Goal: Check status: Check status

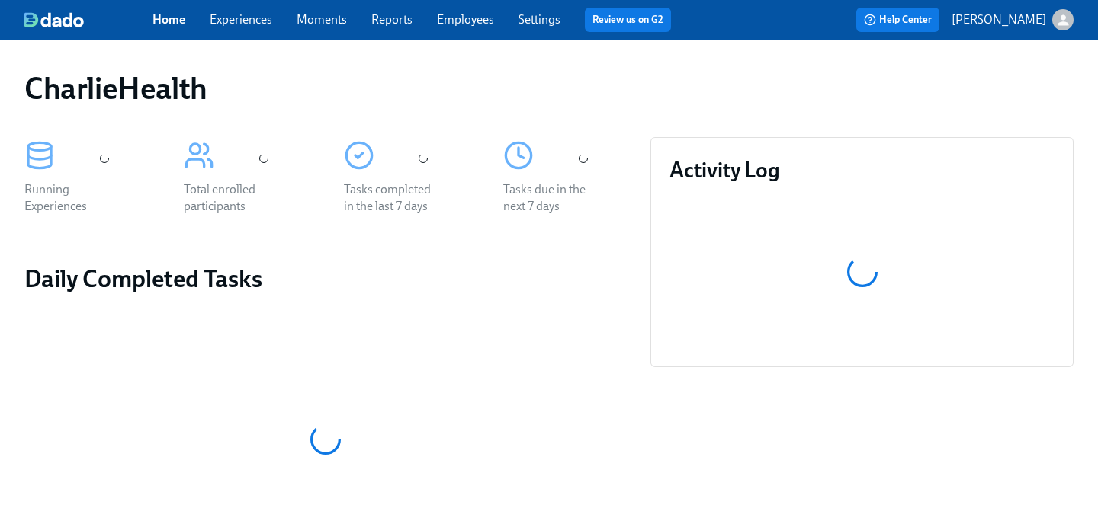
click at [473, 19] on link "Employees" at bounding box center [465, 19] width 57 height 14
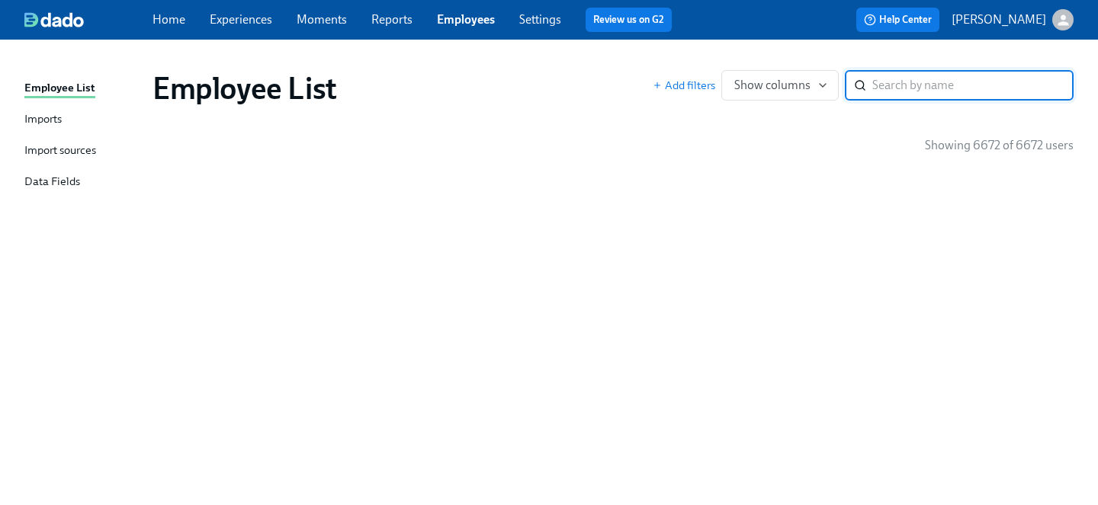
click at [891, 91] on input "search" at bounding box center [972, 85] width 201 height 30
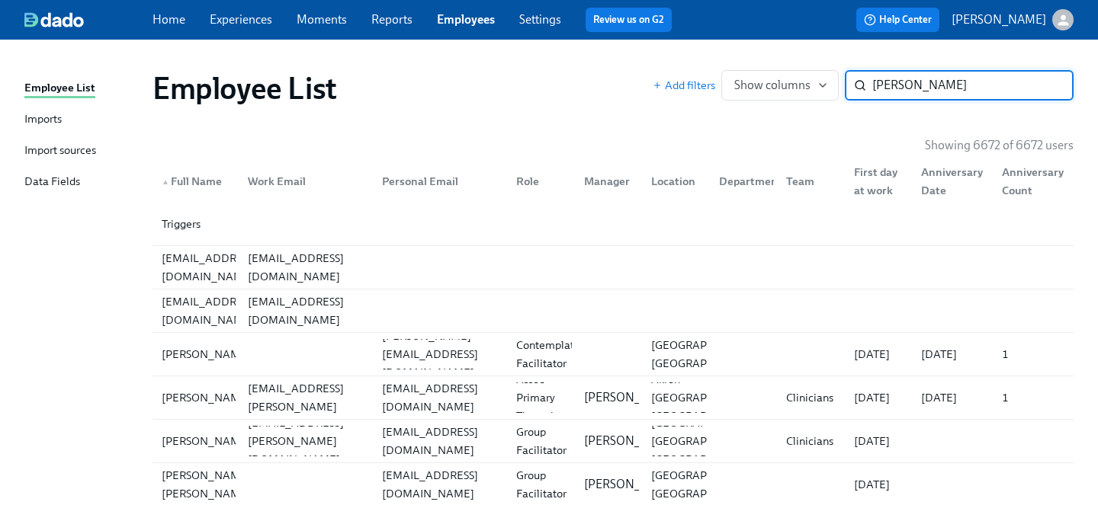
type input "jason hazel"
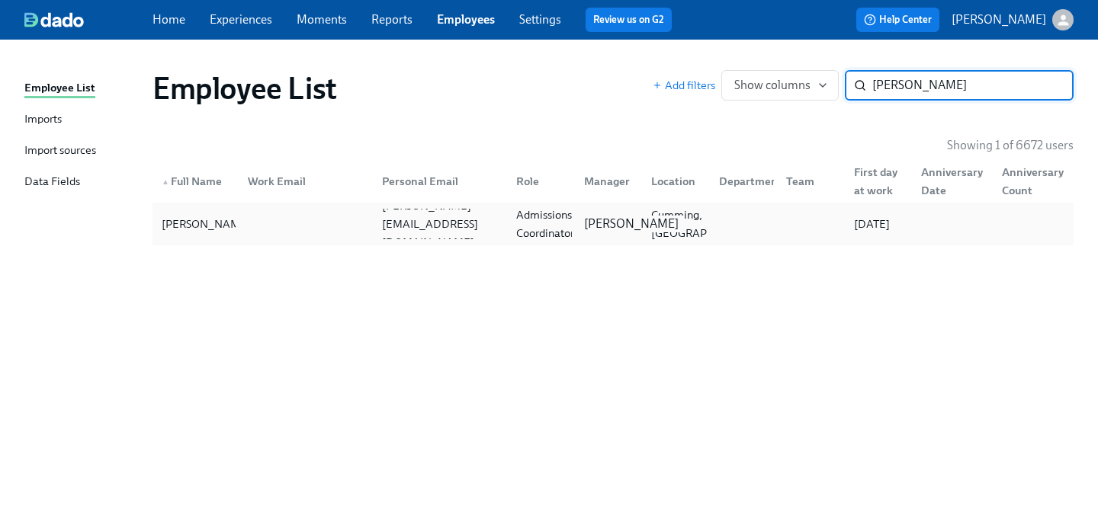
click at [598, 218] on p "Spencer Pierce" at bounding box center [631, 224] width 95 height 17
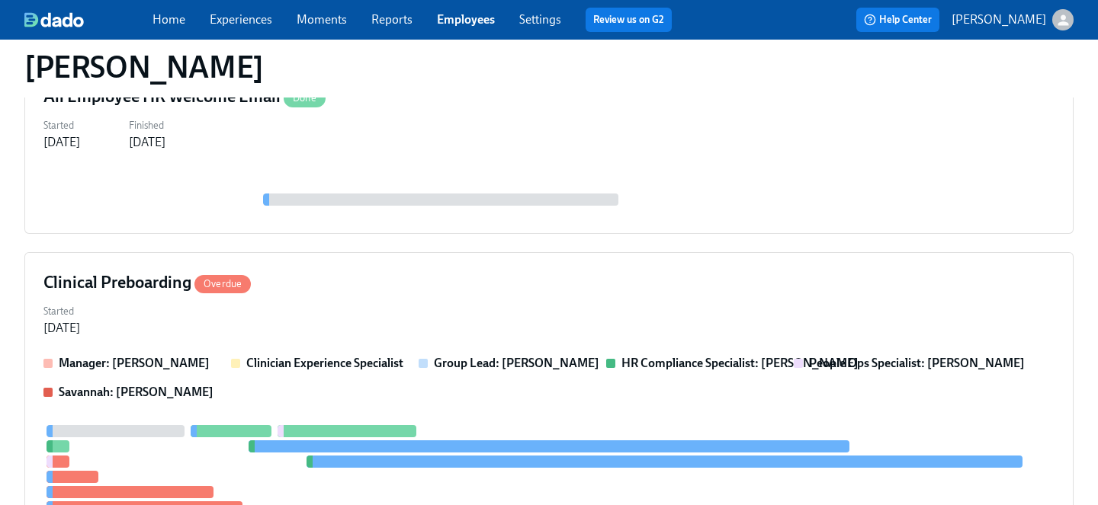
scroll to position [256, 0]
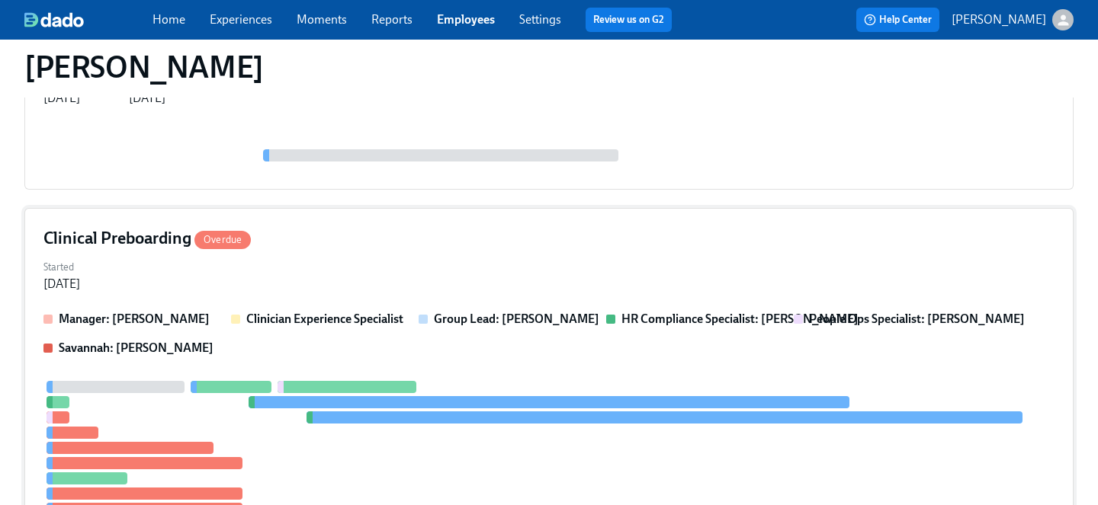
click at [510, 307] on div "Clinical Preboarding Overdue Started Sep 22, 2025 Manager: Spencer Pierce Clini…" at bounding box center [548, 428] width 1049 height 441
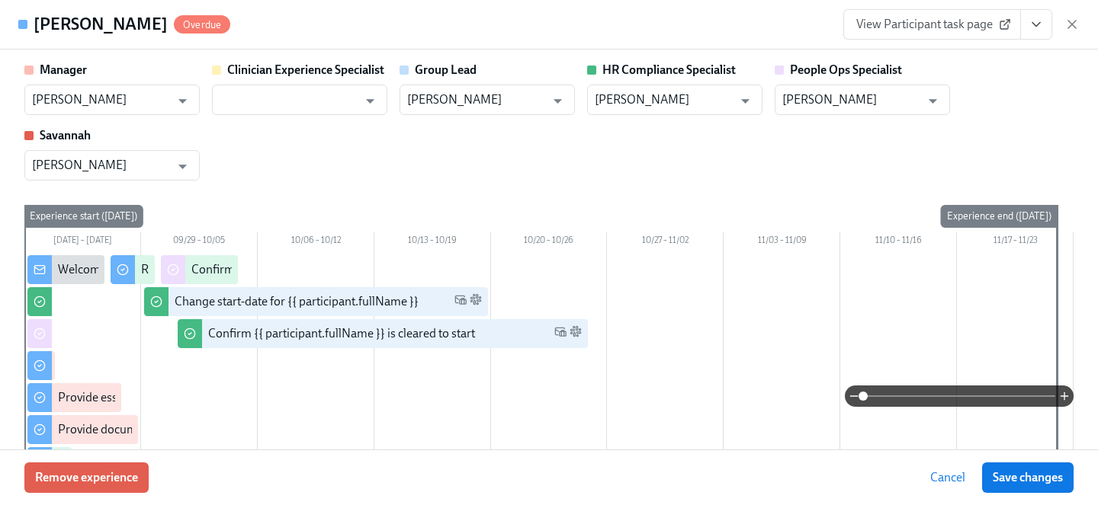
click at [1033, 33] on button "View task page" at bounding box center [1036, 24] width 32 height 30
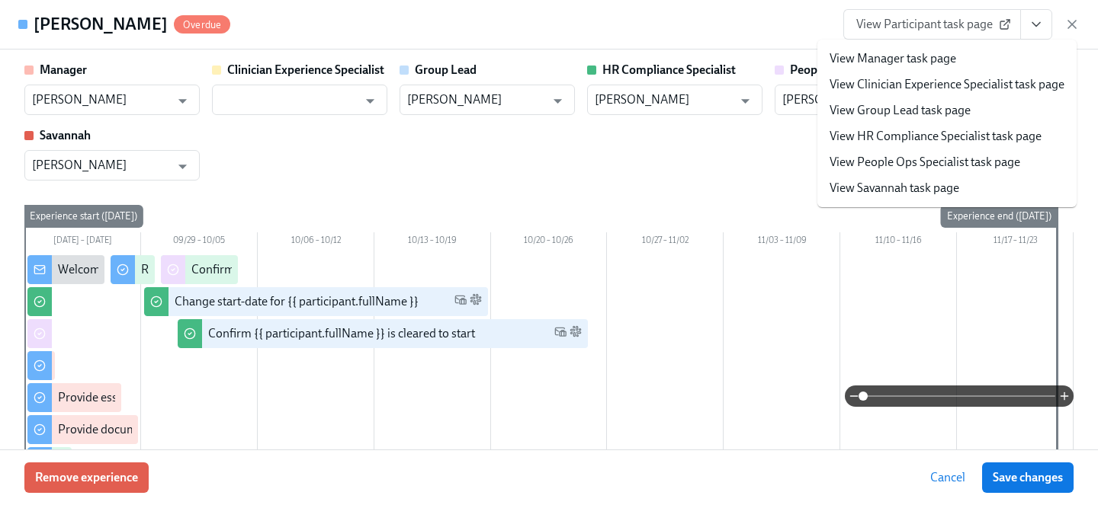
click at [979, 152] on li "View People Ops Specialist task page" at bounding box center [946, 162] width 259 height 26
click at [934, 159] on link "View People Ops Specialist task page" at bounding box center [924, 162] width 191 height 17
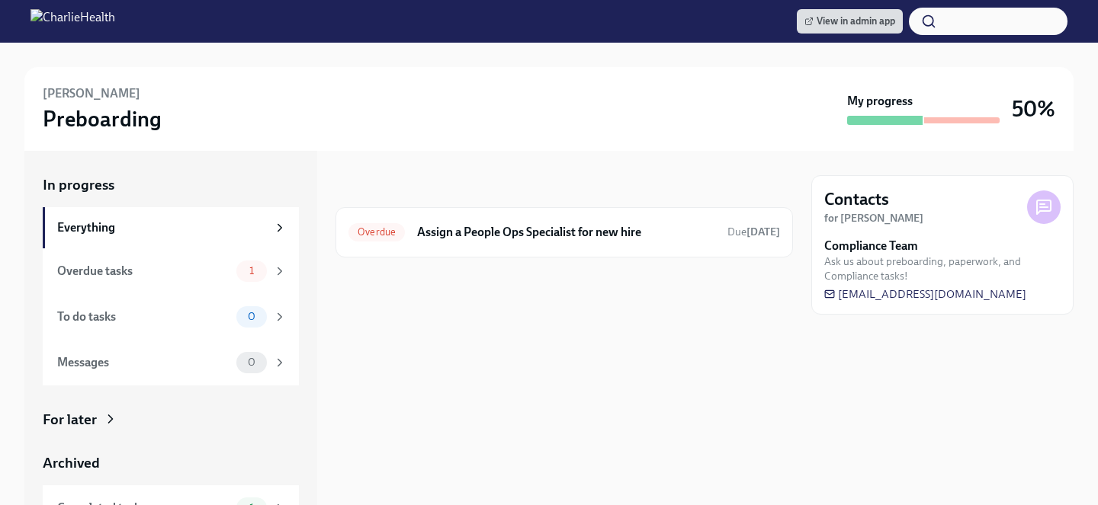
click at [224, 418] on div "For later" at bounding box center [171, 420] width 256 height 20
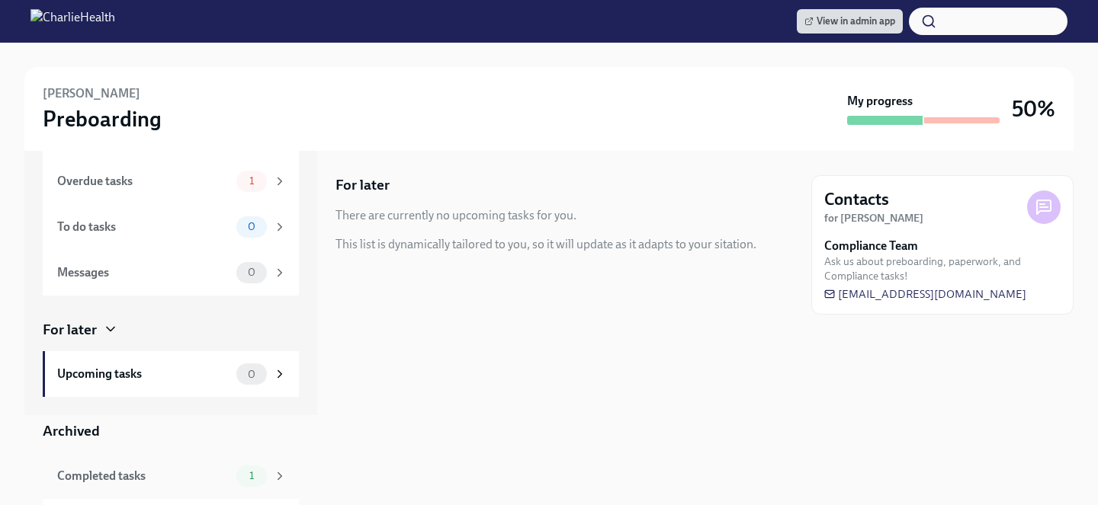
click at [207, 475] on div "Completed tasks" at bounding box center [143, 476] width 173 height 17
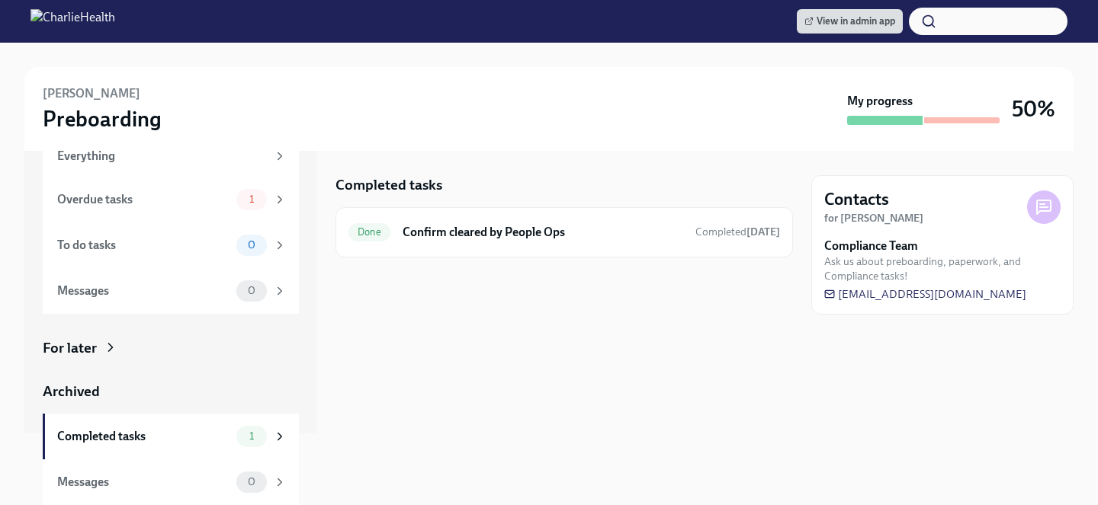
scroll to position [72, 0]
click at [447, 228] on h6 "Confirm cleared by People Ops" at bounding box center [543, 232] width 281 height 17
